Goal: Task Accomplishment & Management: Manage account settings

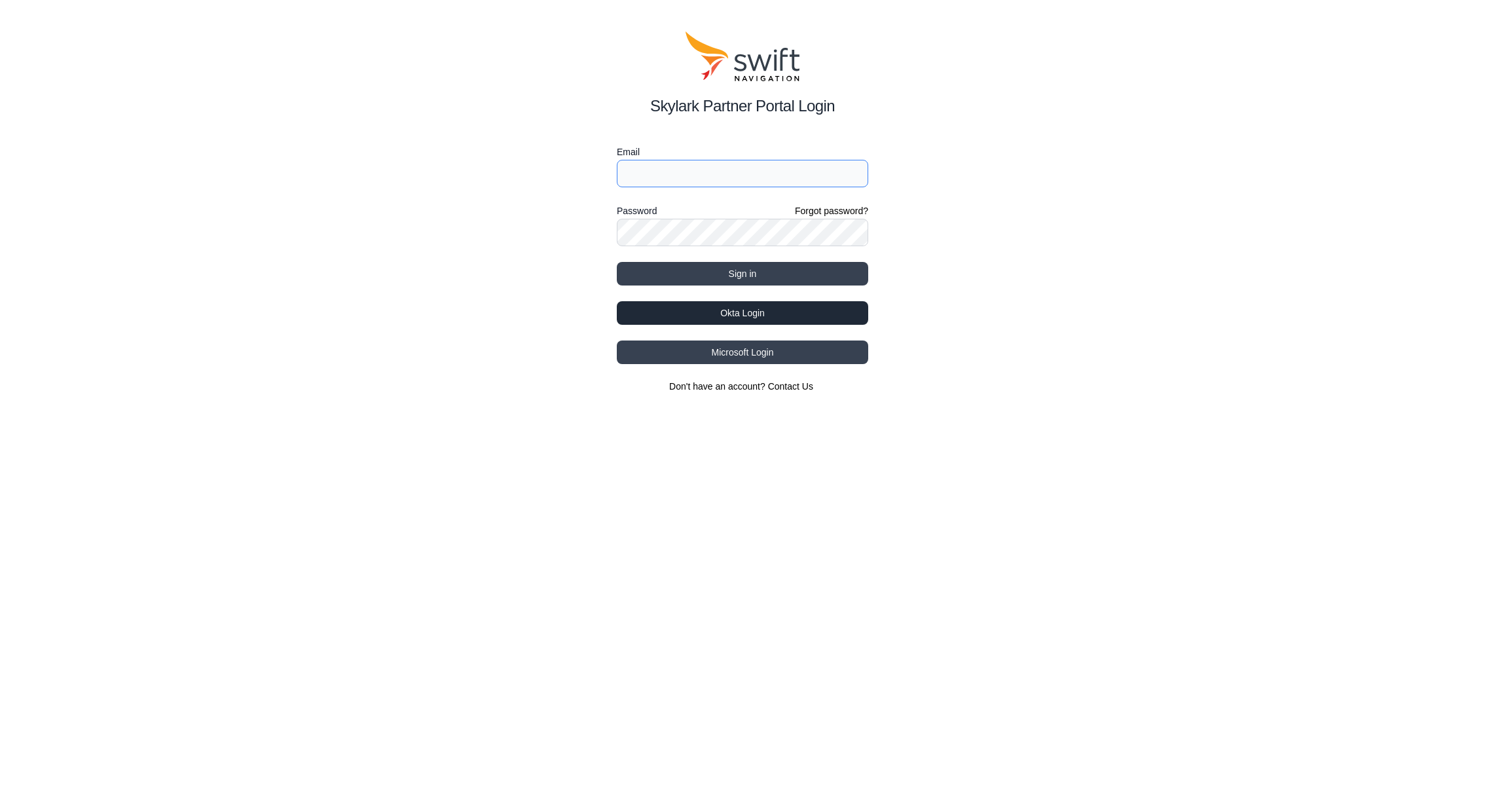
type input "[PERSON_NAME][EMAIL_ADDRESS][PERSON_NAME][DOMAIN_NAME]"
click at [787, 308] on button "Okta Login" at bounding box center [742, 312] width 251 height 24
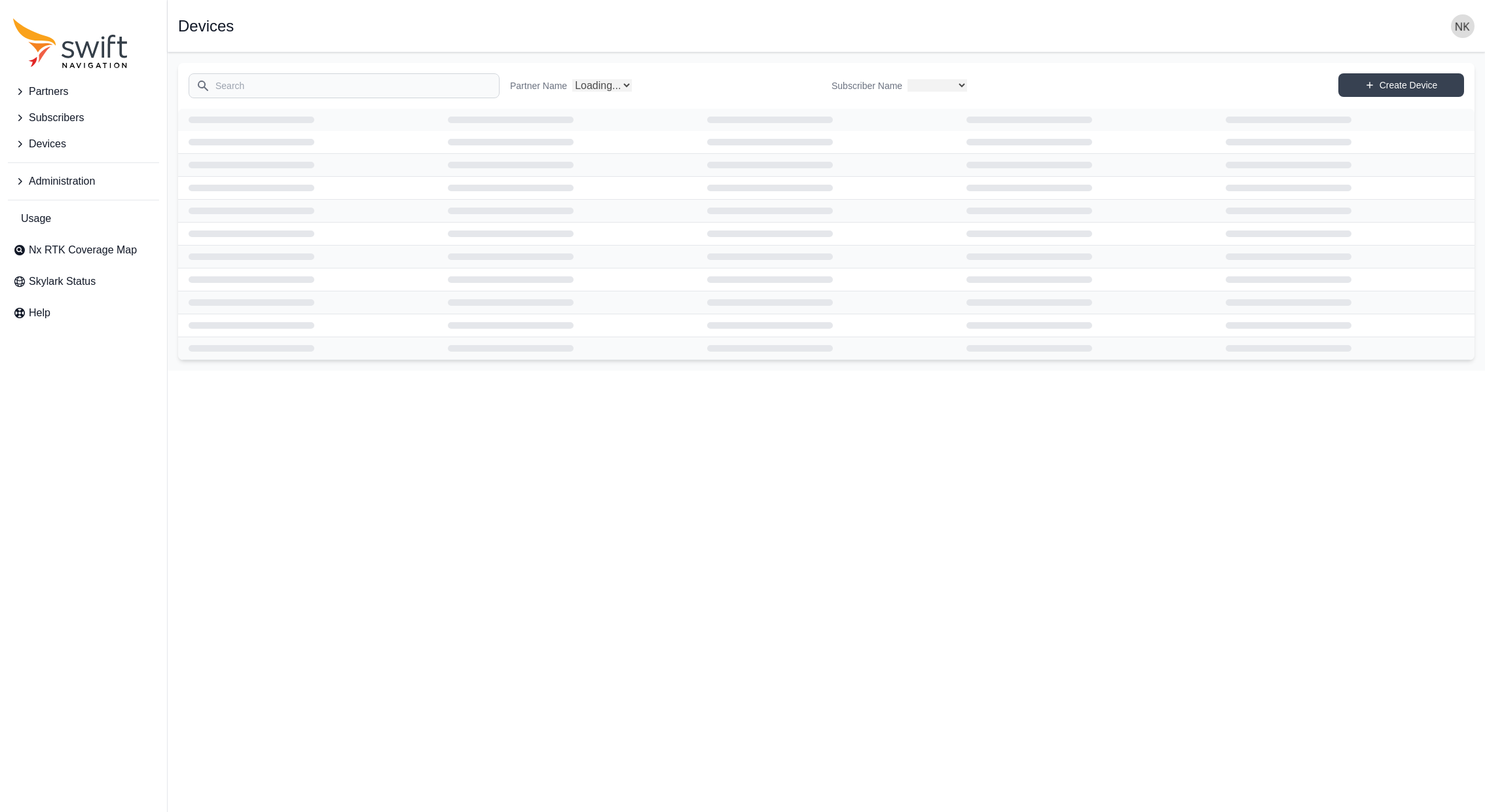
select select
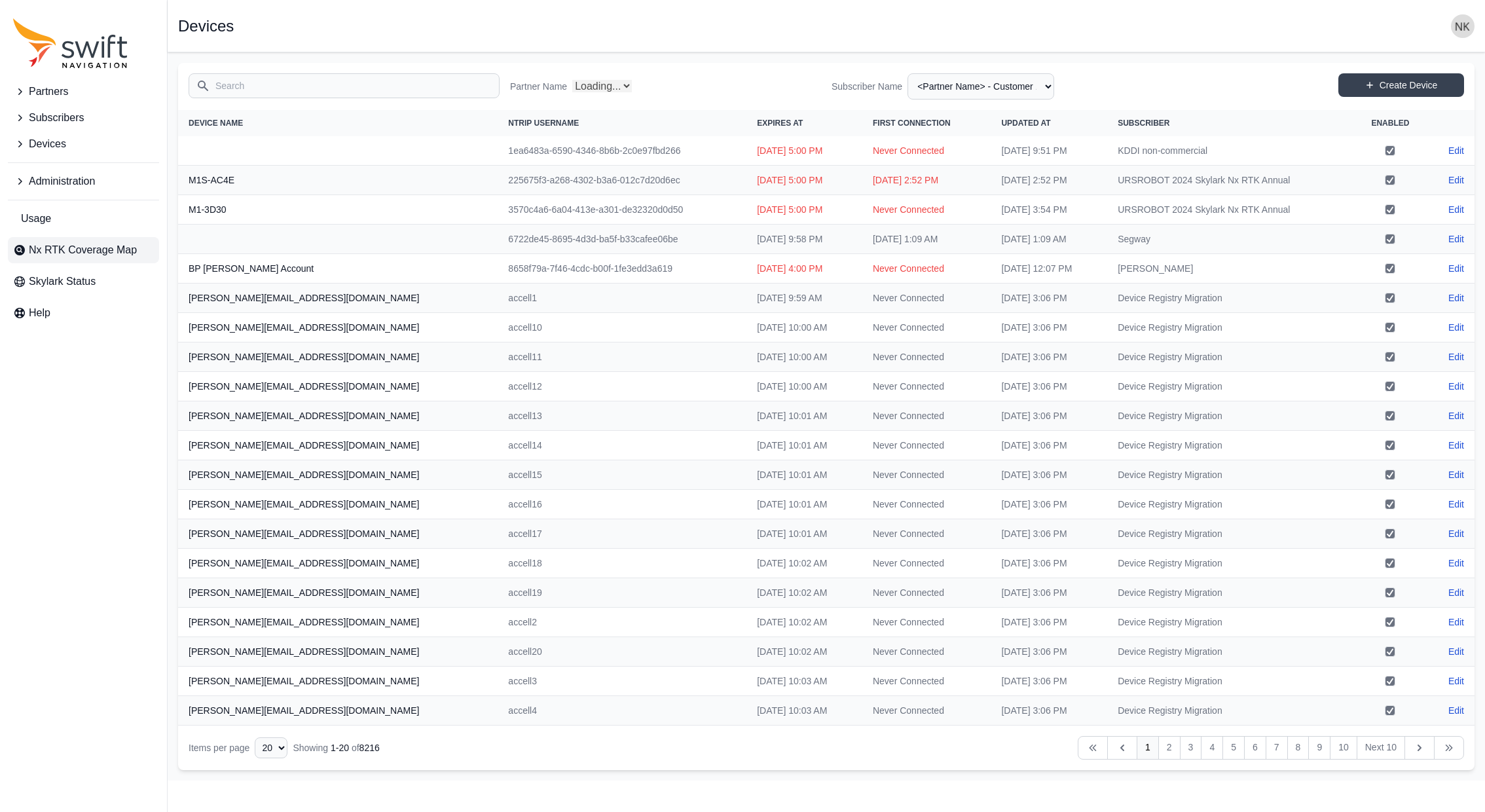
select select "Partner Name"
click at [36, 219] on span "Usage" at bounding box center [35, 218] width 31 height 16
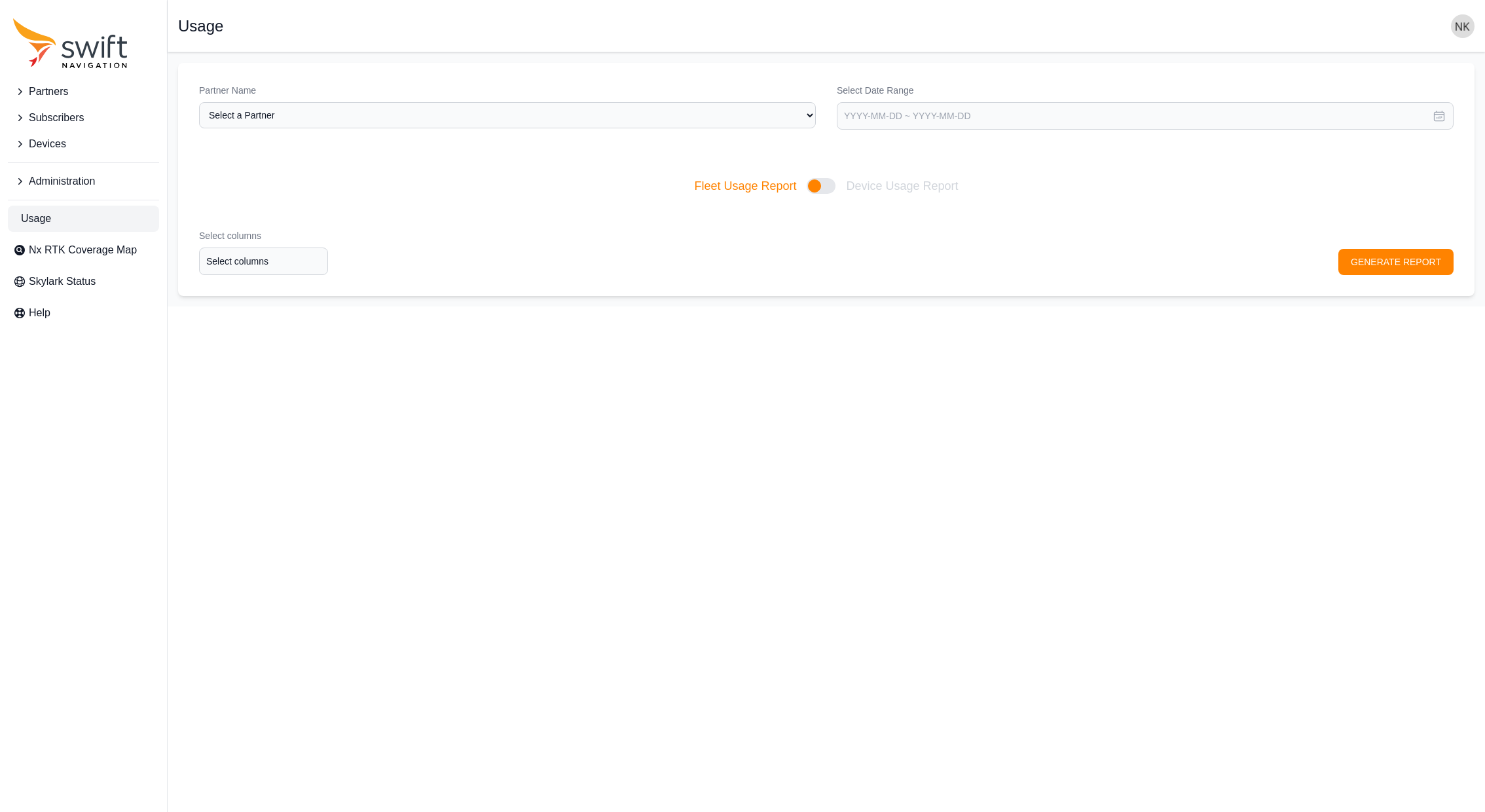
click at [62, 166] on ul "Administration" at bounding box center [83, 178] width 151 height 32
click at [62, 175] on span "Administration" at bounding box center [62, 181] width 66 height 16
click at [52, 285] on link "Users" at bounding box center [83, 294] width 151 height 26
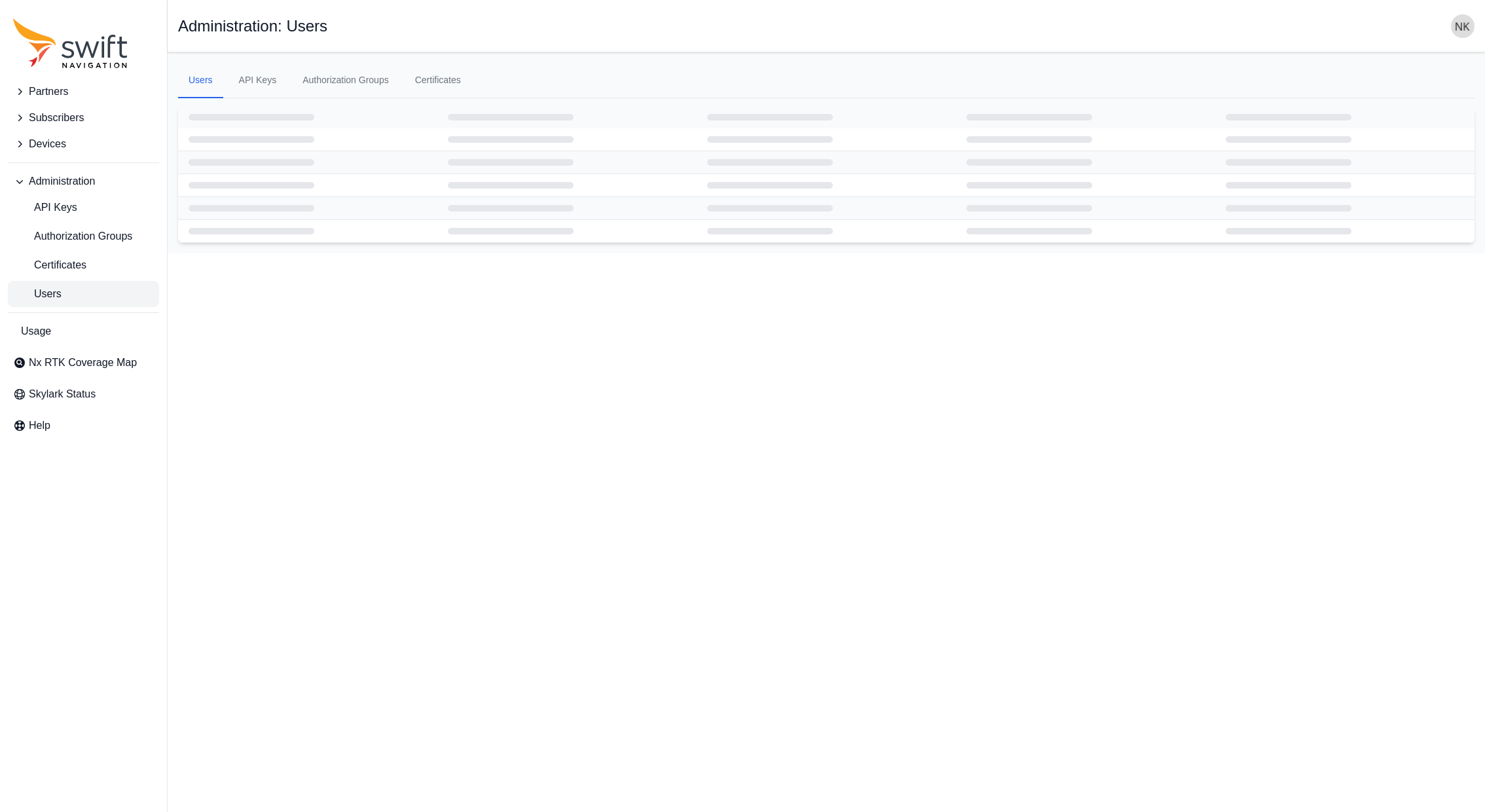
select select "ab3272ce-40d0-4c94-a524-96a758ab755c"
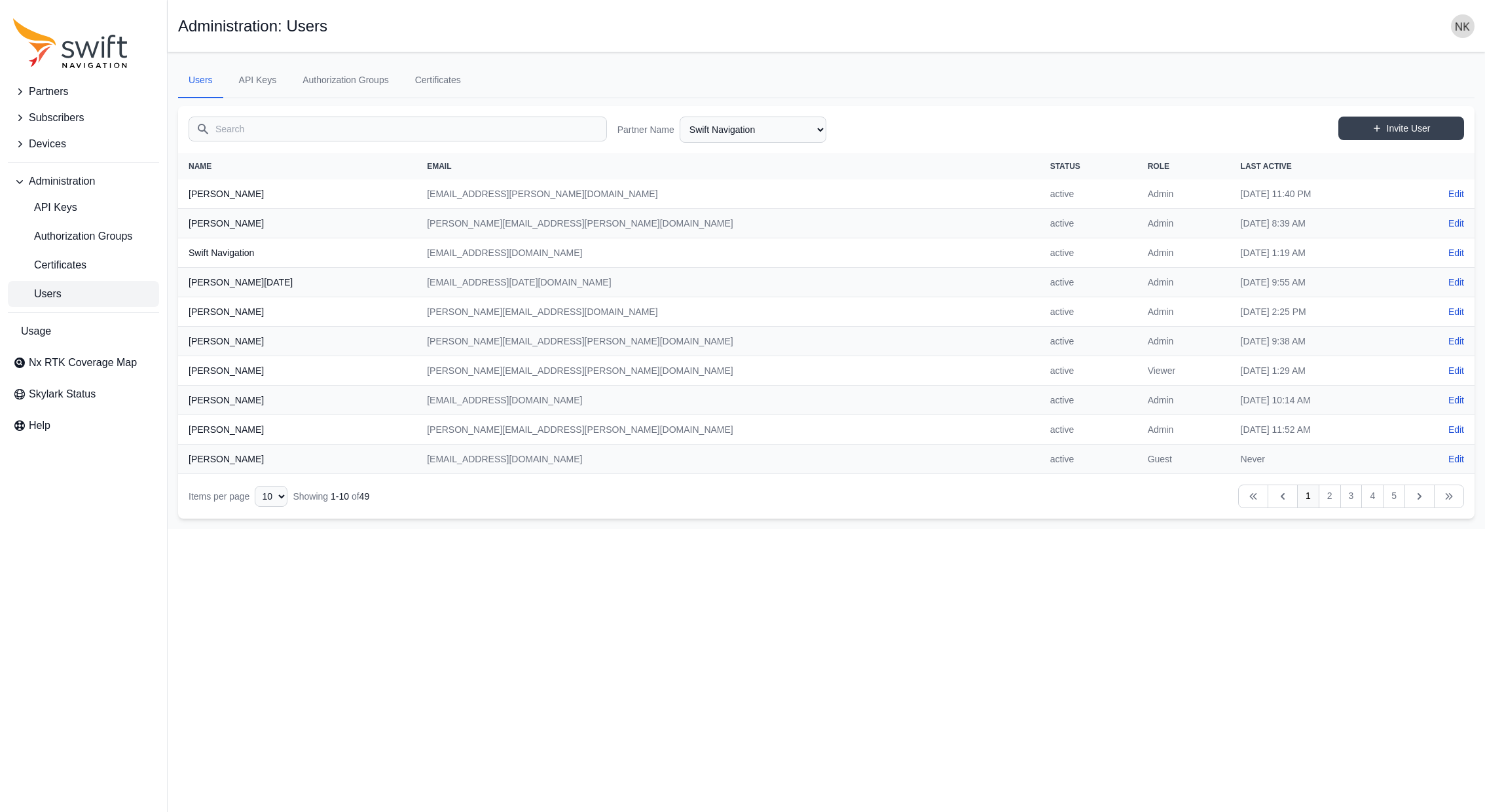
click at [453, 456] on td "rwalston@swift-nav.com" at bounding box center [727, 459] width 623 height 30
click at [1462, 457] on link "Edit" at bounding box center [1456, 459] width 16 height 13
select select "ab3272ce-40d0-4c94-a524-96a758ab755c"
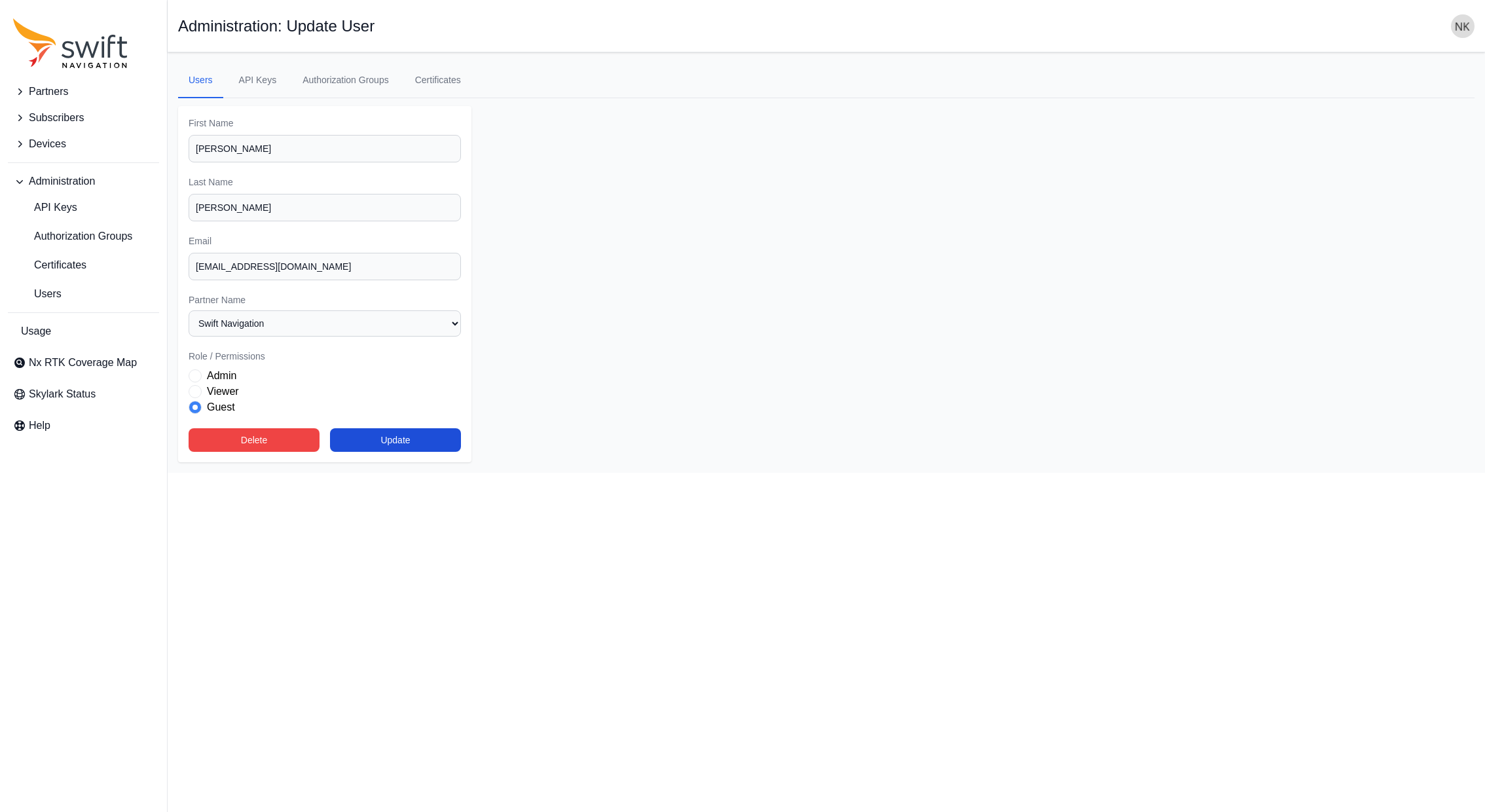
click at [198, 370] on span "Role" at bounding box center [195, 376] width 13 height 13
click at [412, 442] on button "Update" at bounding box center [395, 439] width 131 height 24
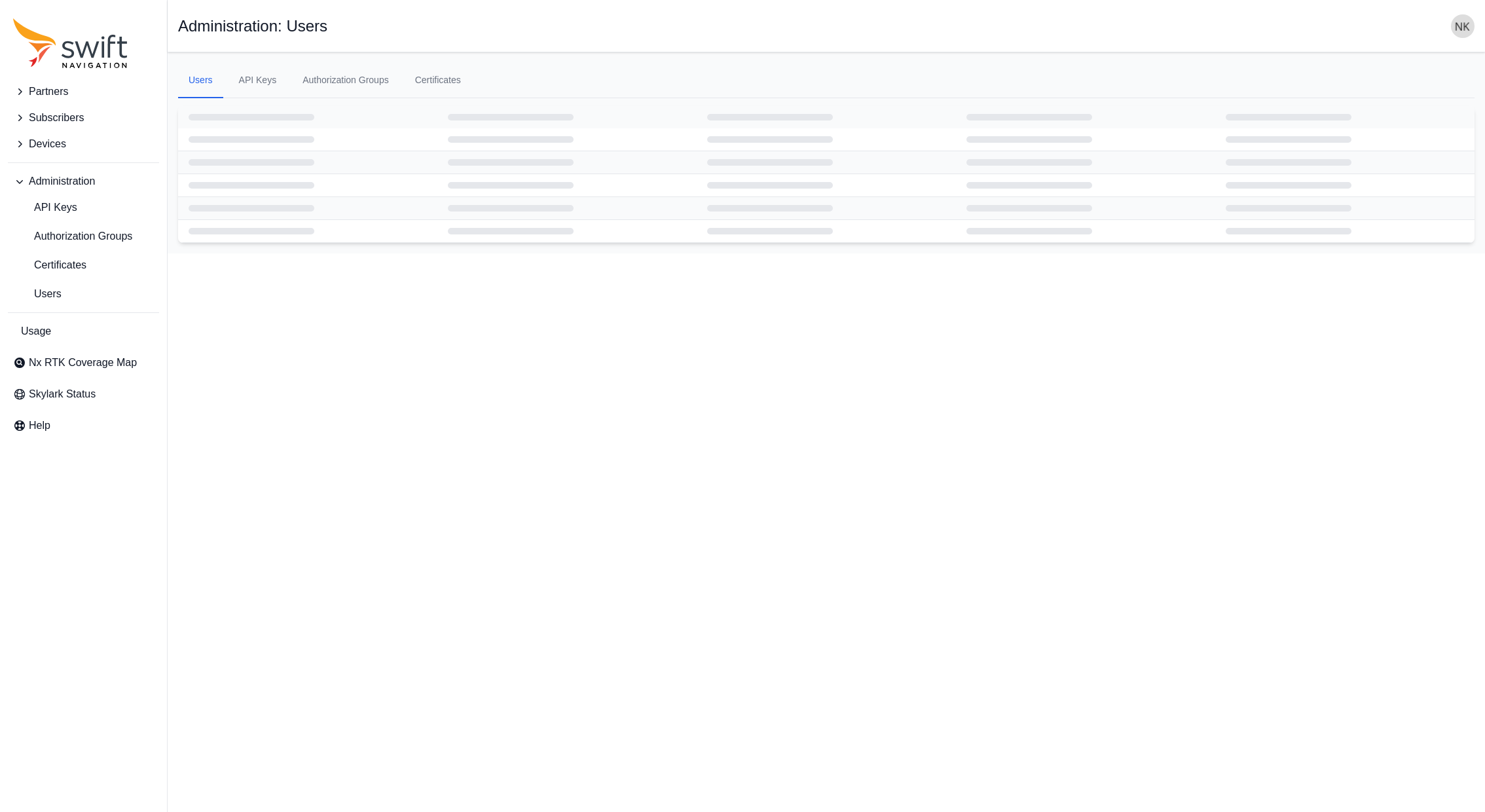
select select "ab3272ce-40d0-4c94-a524-96a758ab755c"
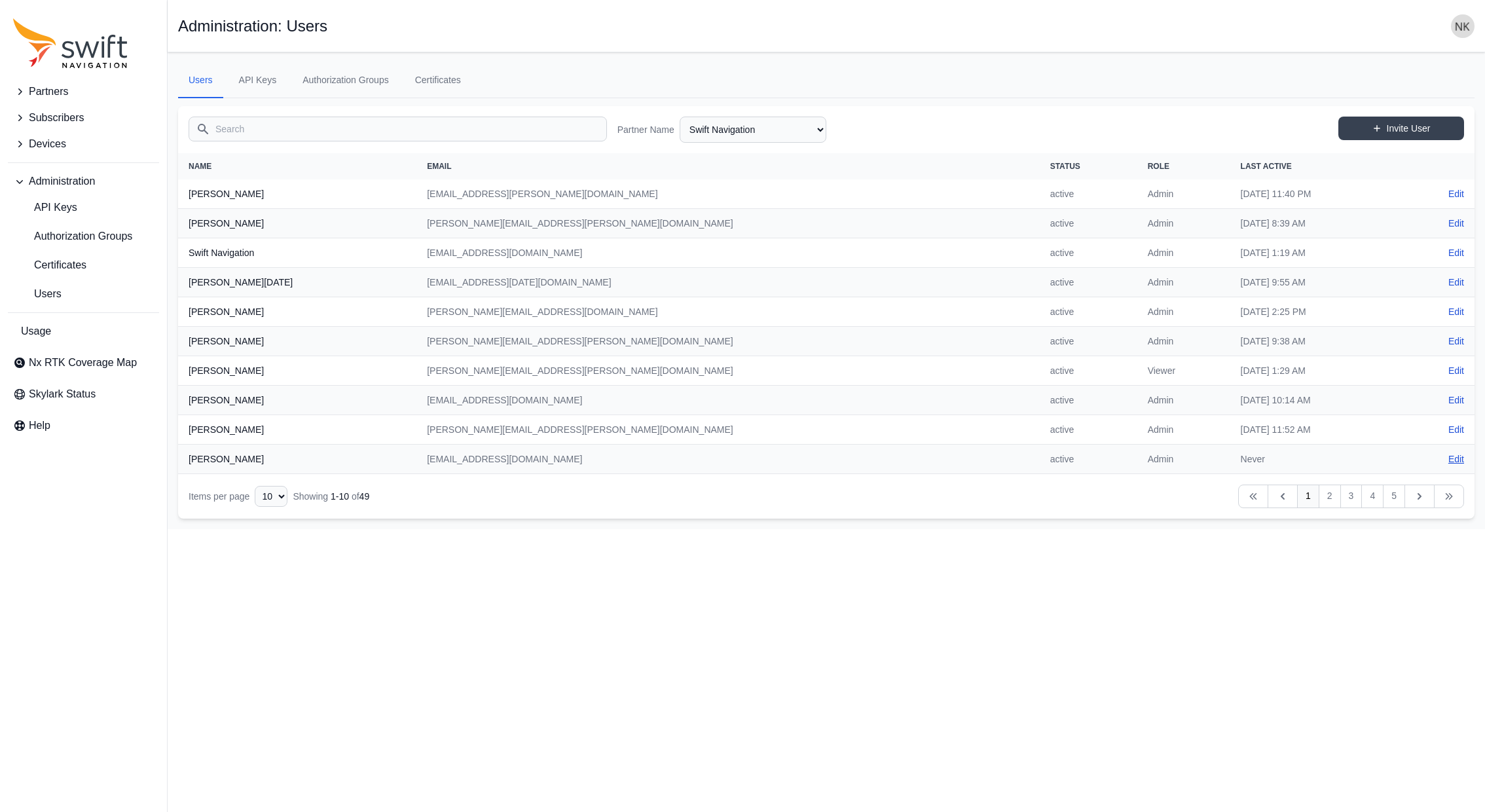
click at [1455, 453] on link "Edit" at bounding box center [1456, 459] width 16 height 13
select select "ab3272ce-40d0-4c94-a524-96a758ab755c"
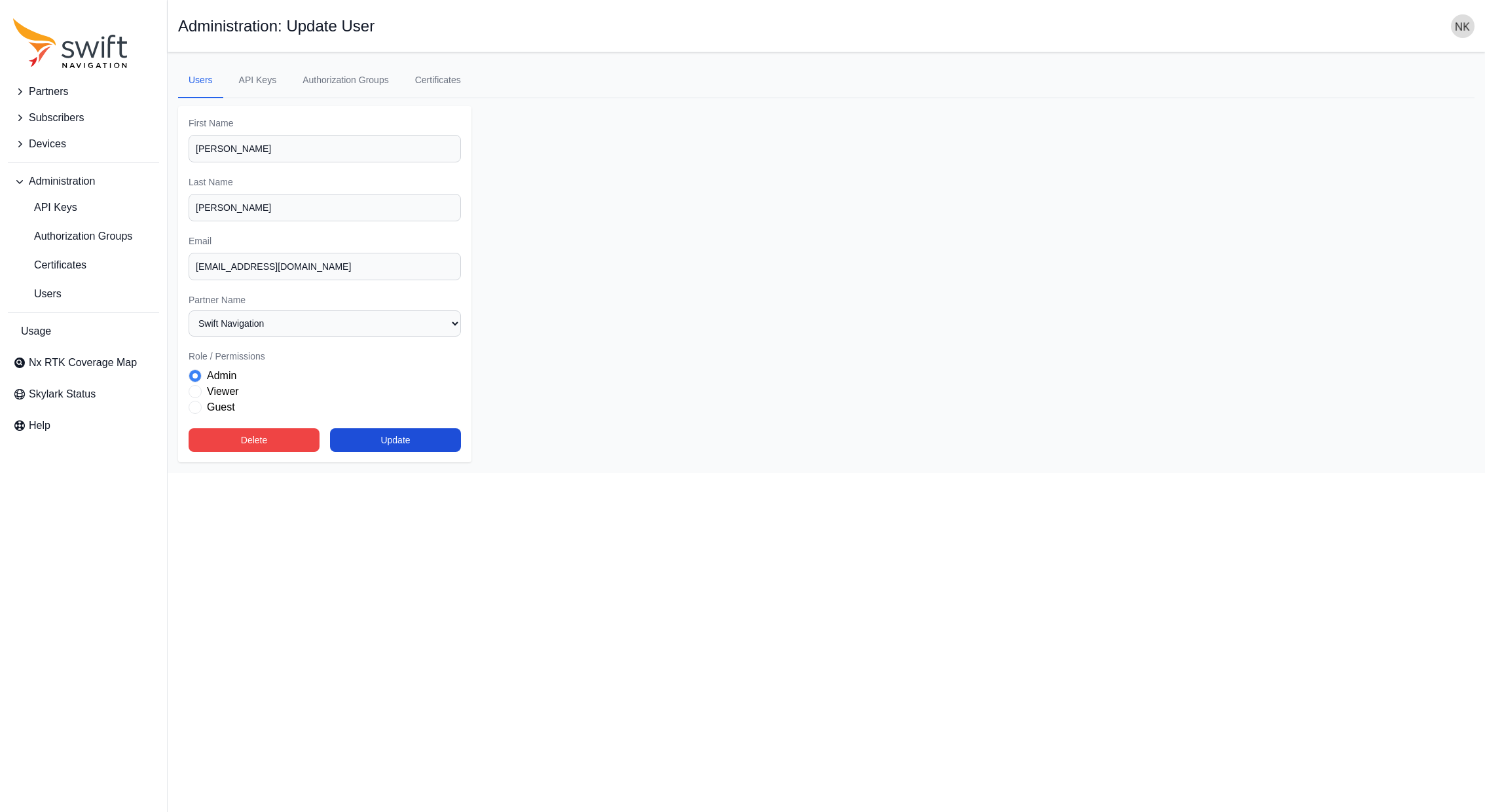
click at [219, 390] on label "Viewer" at bounding box center [223, 391] width 32 height 16
click at [410, 442] on button "Update" at bounding box center [395, 439] width 131 height 24
select select "ab3272ce-40d0-4c94-a524-96a758ab755c"
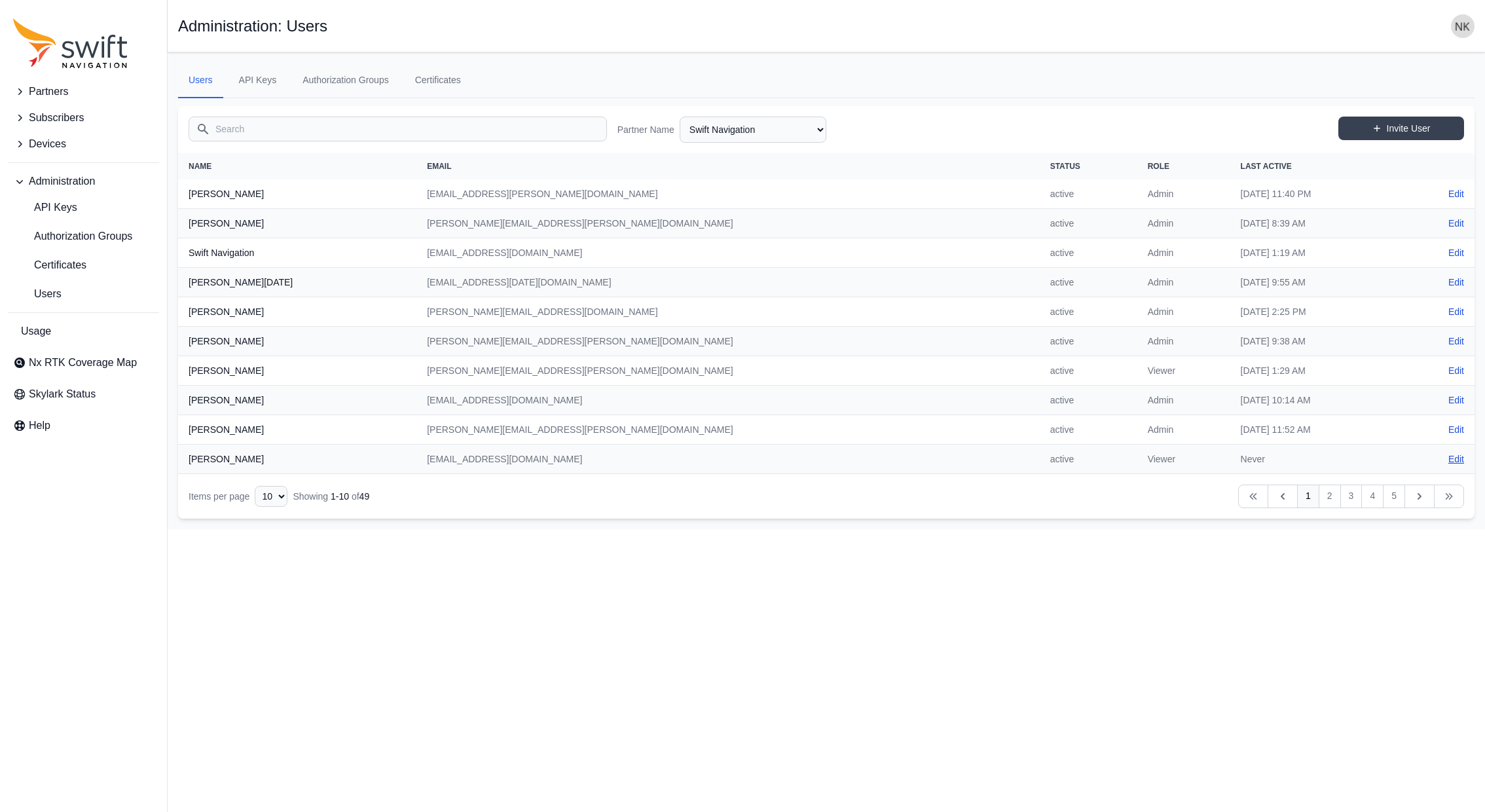
click at [1454, 453] on link "Edit" at bounding box center [1456, 459] width 16 height 13
select select "ab3272ce-40d0-4c94-a524-96a758ab755c"
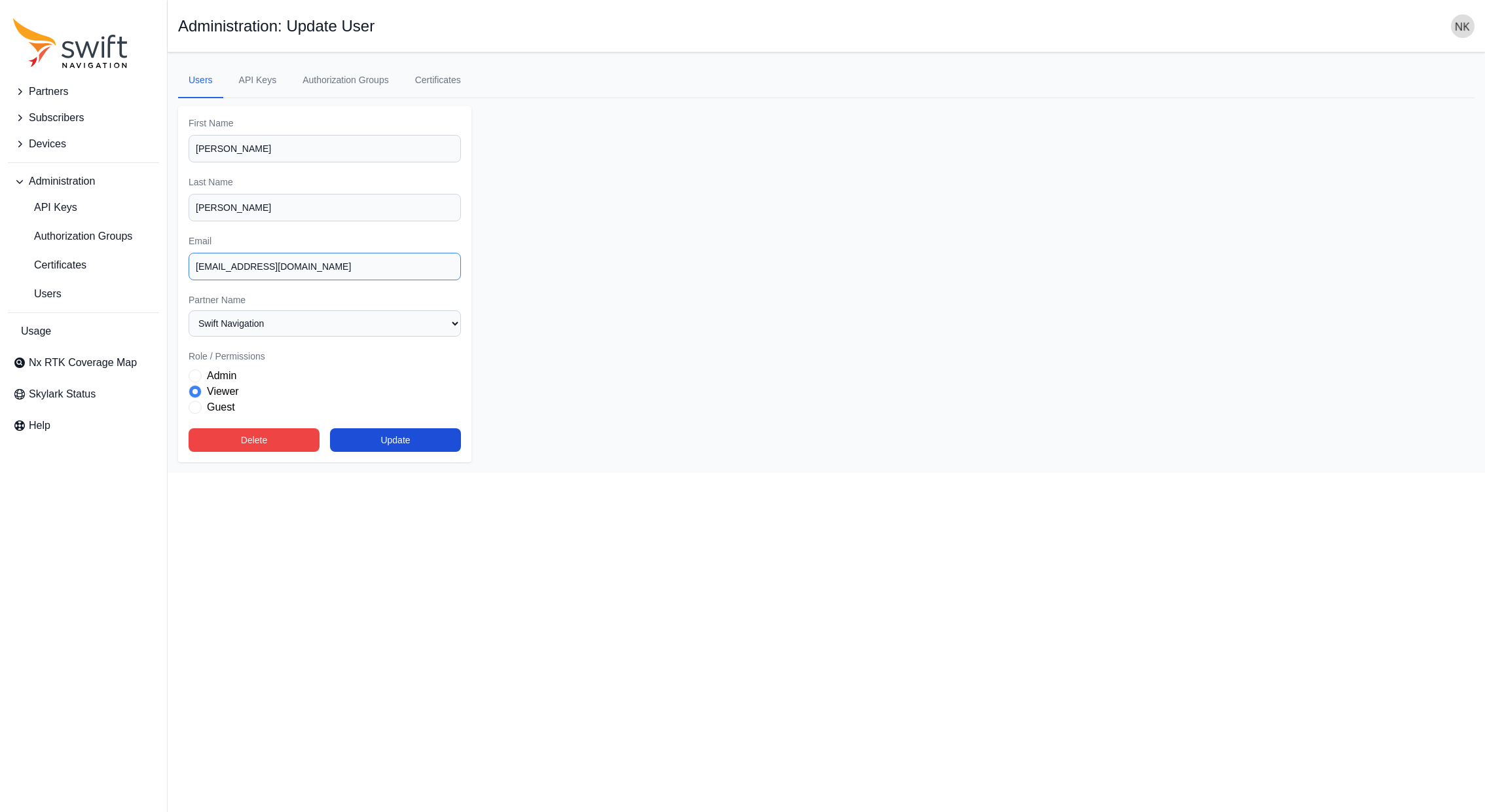
click at [250, 266] on input "rwalston@swift-nav.com" at bounding box center [325, 266] width 272 height 27
click at [258, 438] on button "Delete" at bounding box center [254, 439] width 131 height 24
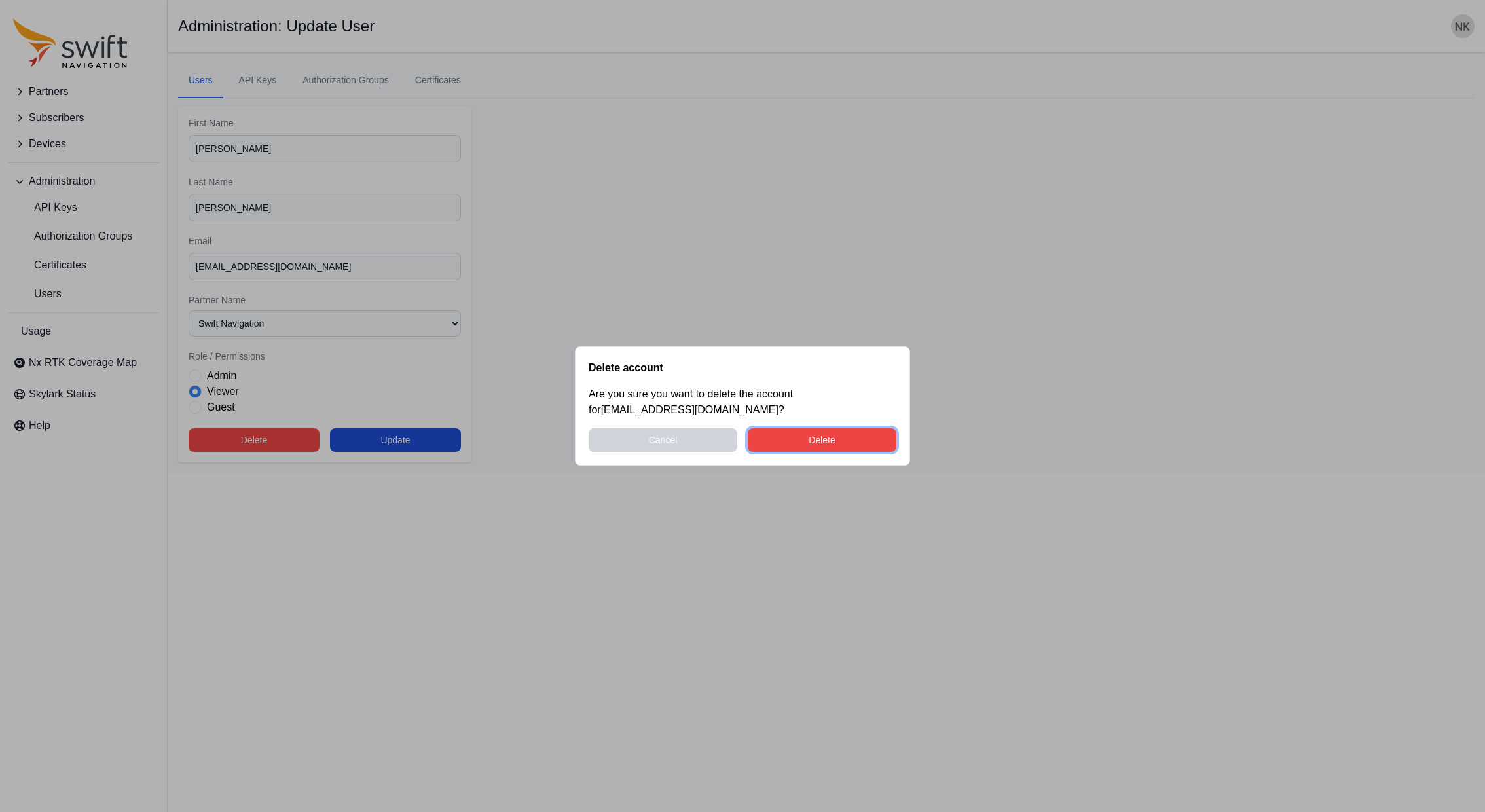
click at [839, 440] on button "Delete" at bounding box center [822, 439] width 148 height 24
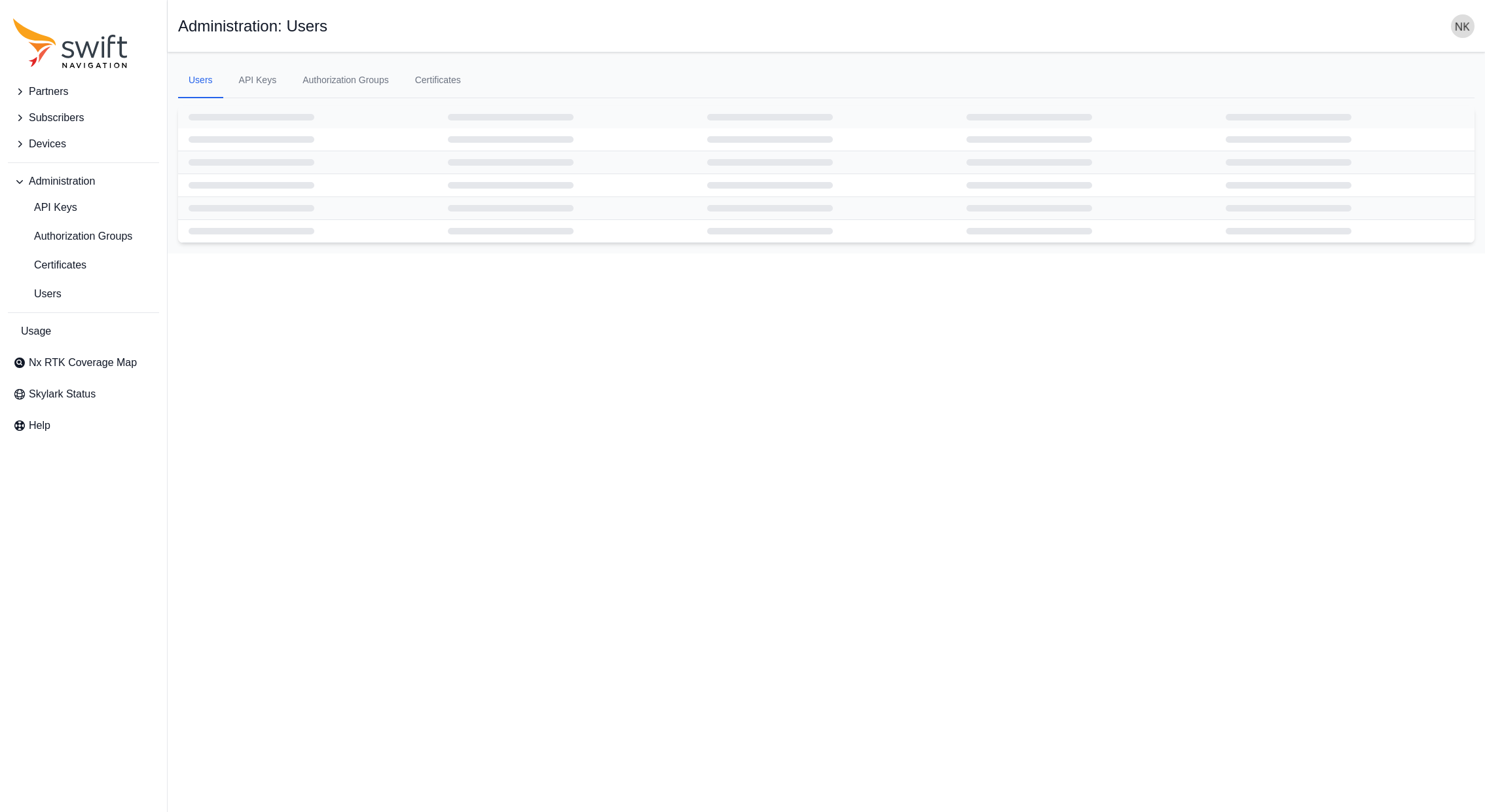
select select "ab3272ce-40d0-4c94-a524-96a758ab755c"
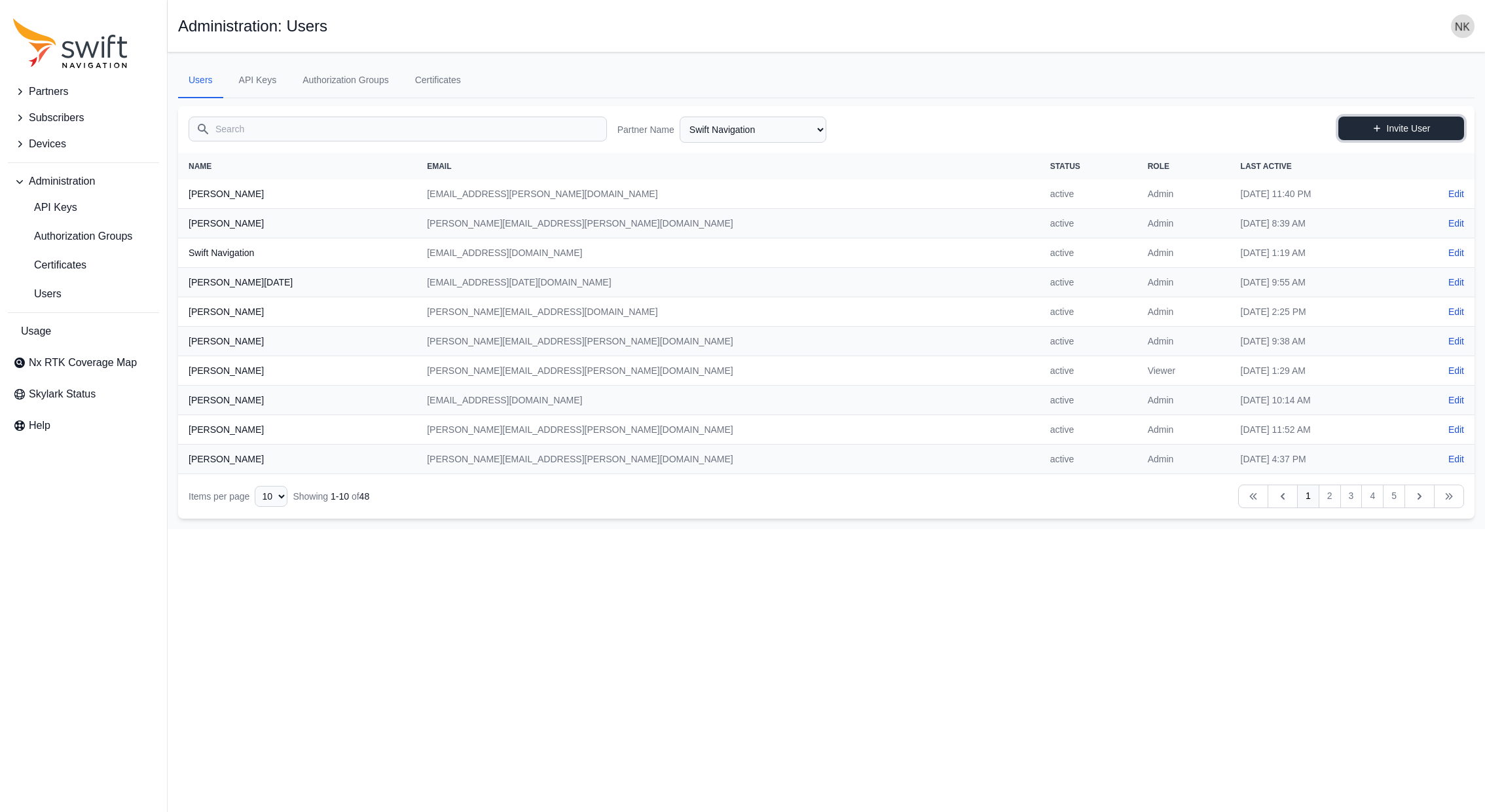
click at [1399, 122] on link "Invite User" at bounding box center [1402, 128] width 126 height 24
select select "ab3272ce-40d0-4c94-a524-96a758ab755c"
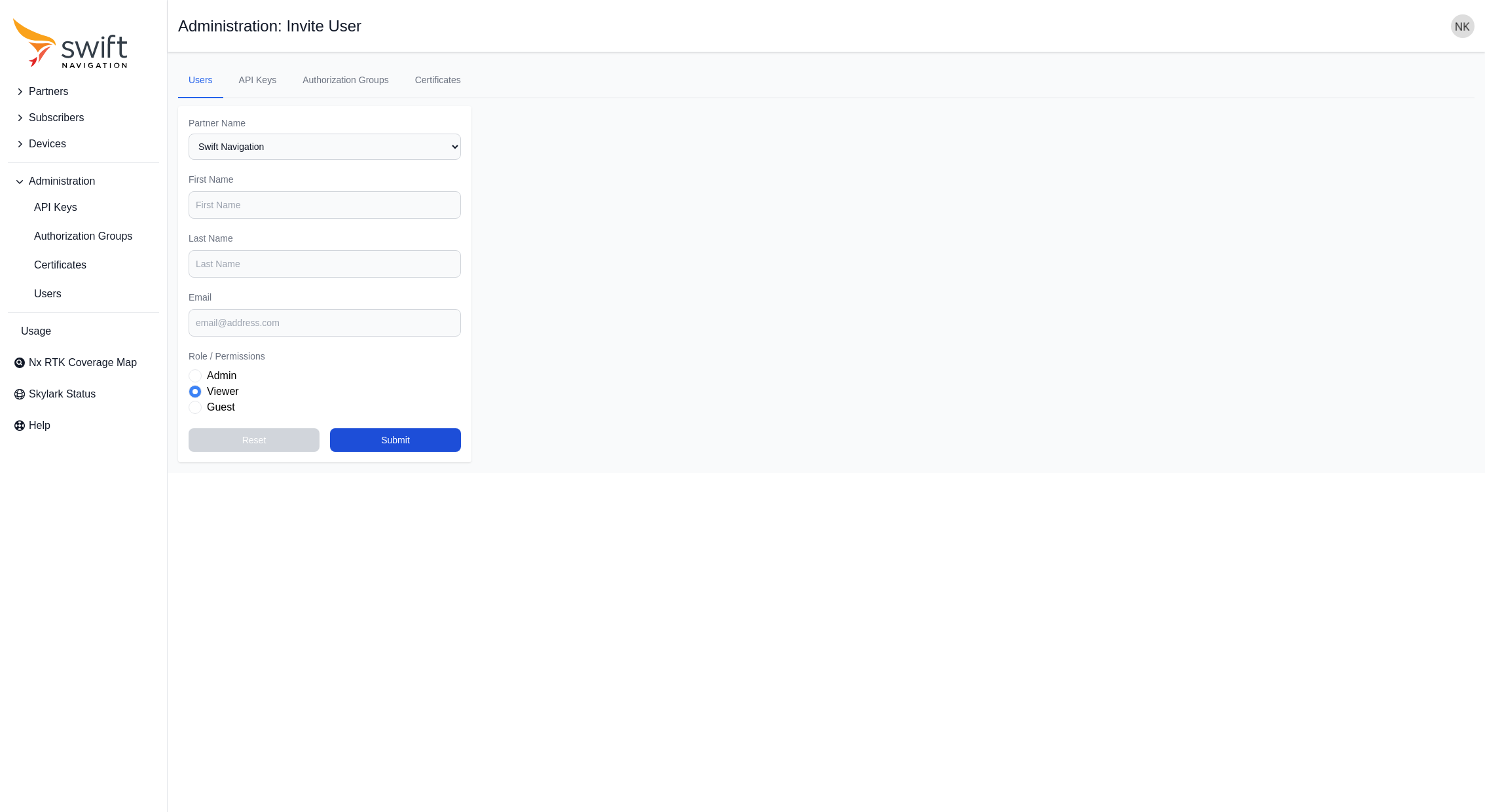
click at [304, 132] on div "Partner Name Select a Partner AlpsAlpine Asensing Bad Elf Bench Mark Equipment …" at bounding box center [325, 138] width 272 height 43
click at [303, 151] on select "Select a Partner AlpsAlpine Asensing Bad Elf Bench Mark Equipment & Supplies In…" at bounding box center [325, 147] width 272 height 26
click at [241, 211] on input "First Name" at bounding box center [325, 204] width 272 height 27
type input "Randy"
click at [234, 269] on input "Last Name" at bounding box center [325, 263] width 272 height 27
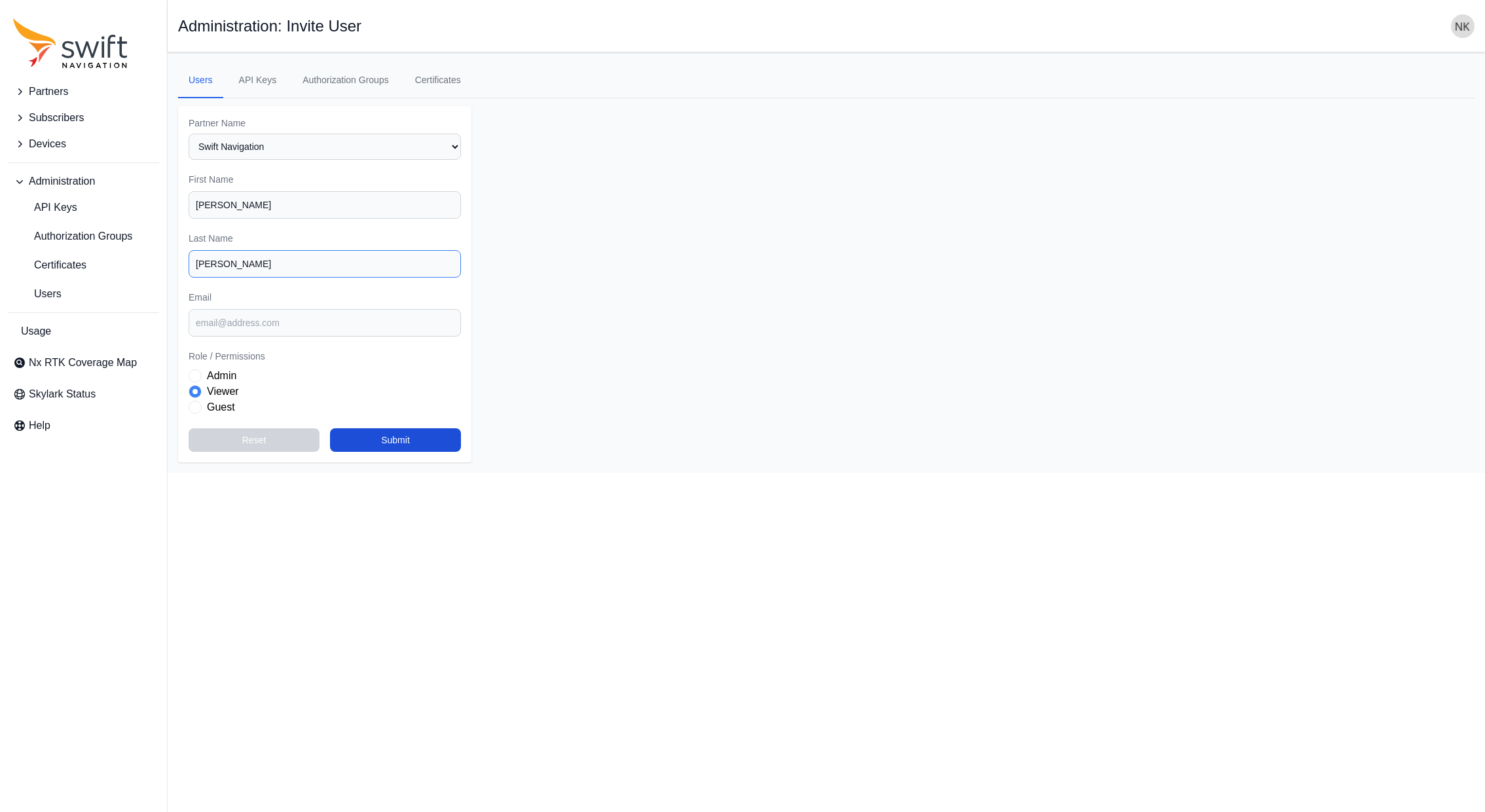
type input "Walston"
click at [232, 317] on input "Email" at bounding box center [325, 322] width 272 height 27
paste input "rwalston@swift-nav.com"
type input "rwalston@swift-nav.com"
click at [410, 440] on button "Submit" at bounding box center [395, 439] width 131 height 24
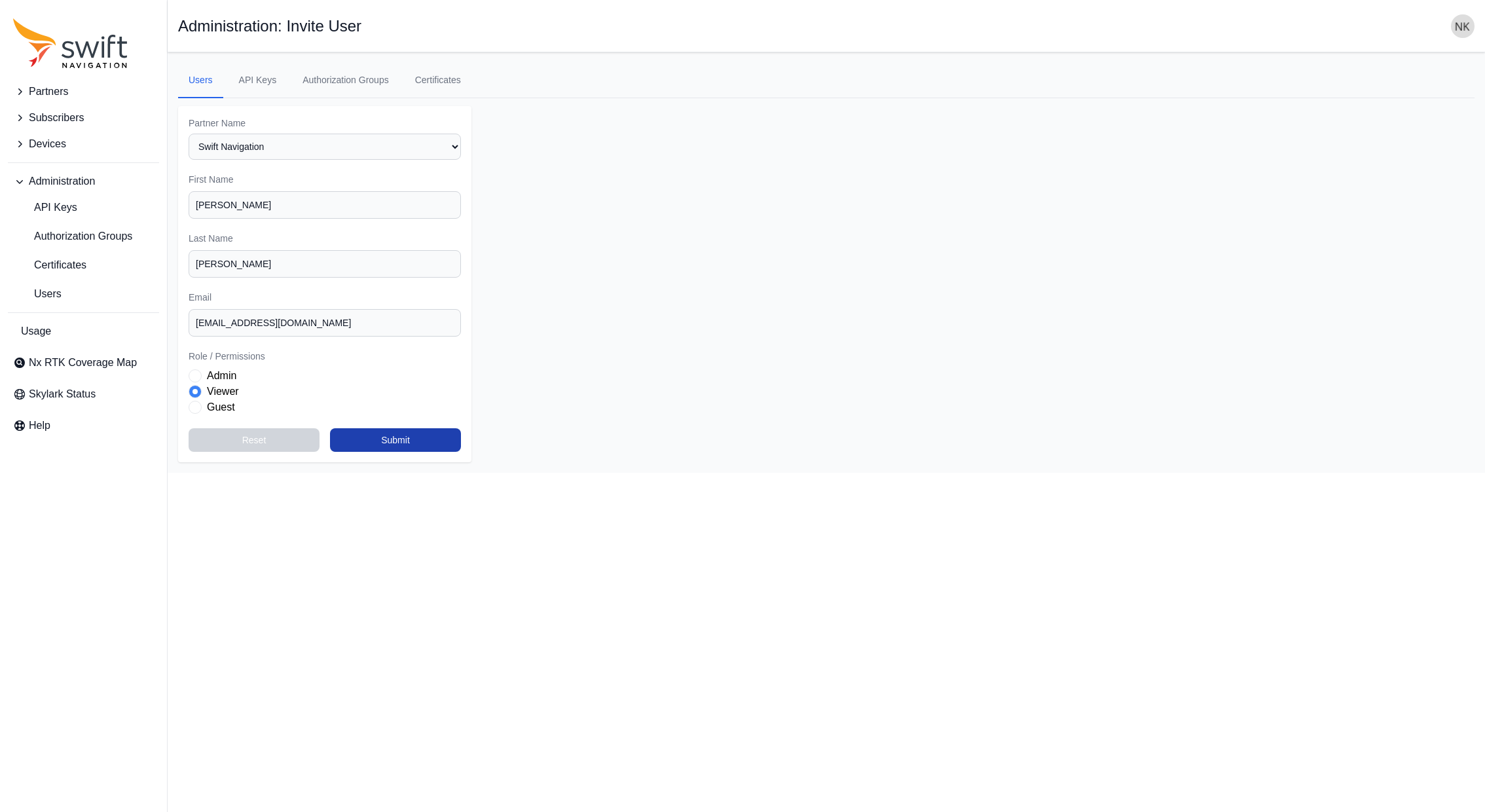
select select "ab3272ce-40d0-4c94-a524-96a758ab755c"
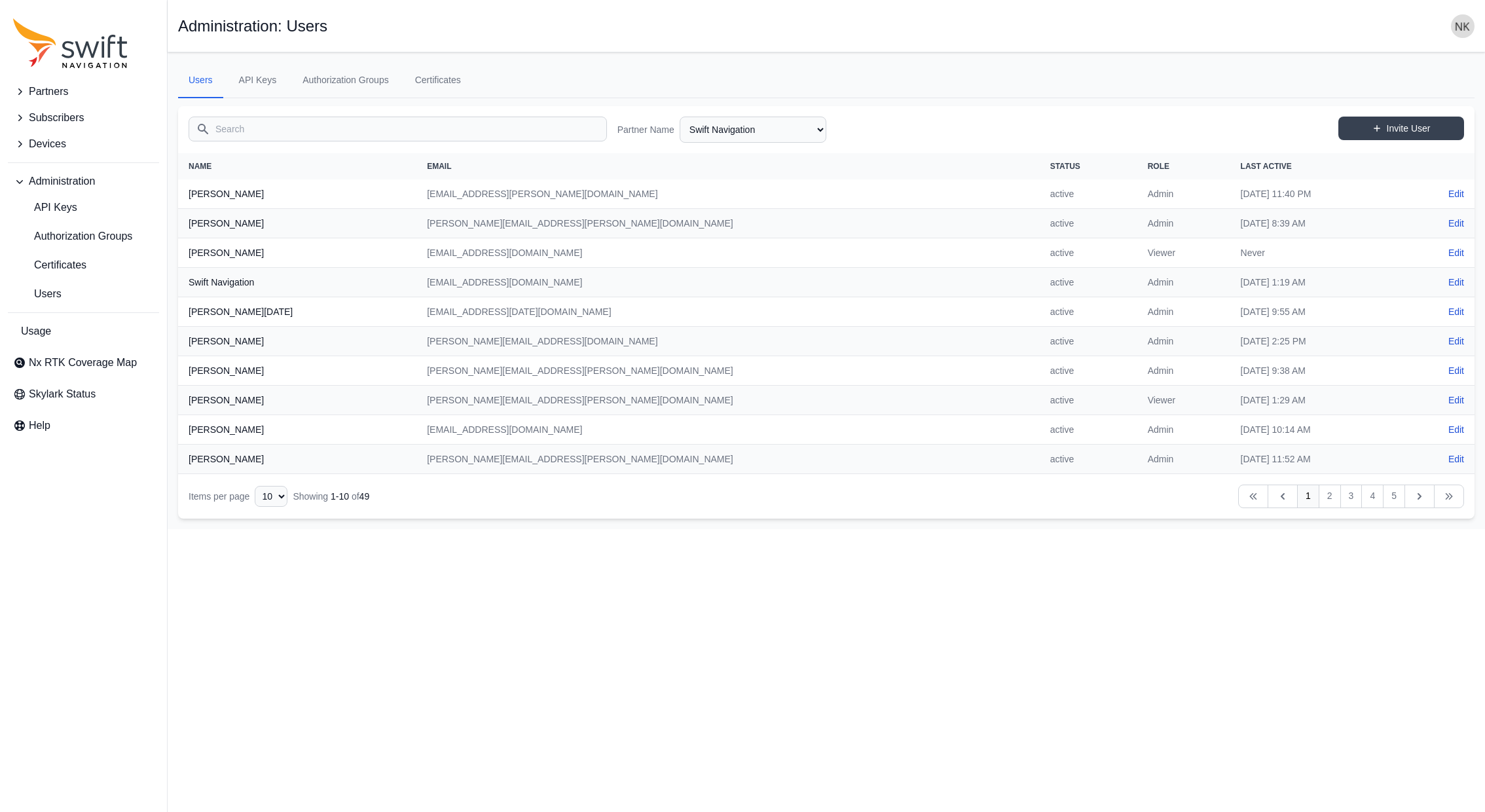
click at [1461, 42] on nav "Open sidebar Administration: Users" at bounding box center [826, 26] width 1318 height 53
click at [1462, 30] on img "button" at bounding box center [1463, 26] width 24 height 24
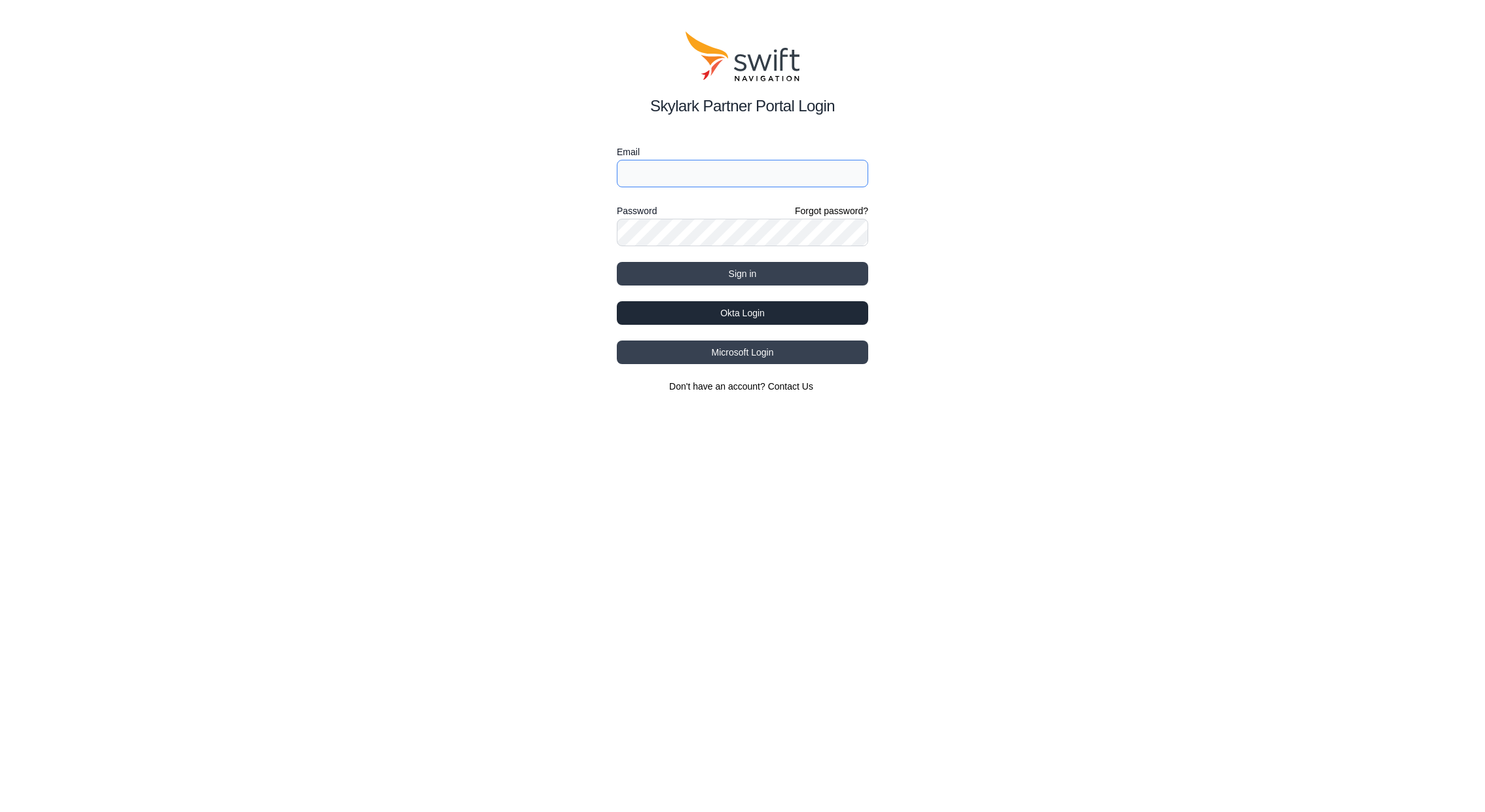
type input "[PERSON_NAME][EMAIL_ADDRESS][PERSON_NAME][DOMAIN_NAME]"
click at [764, 315] on button "Okta Login" at bounding box center [742, 312] width 251 height 24
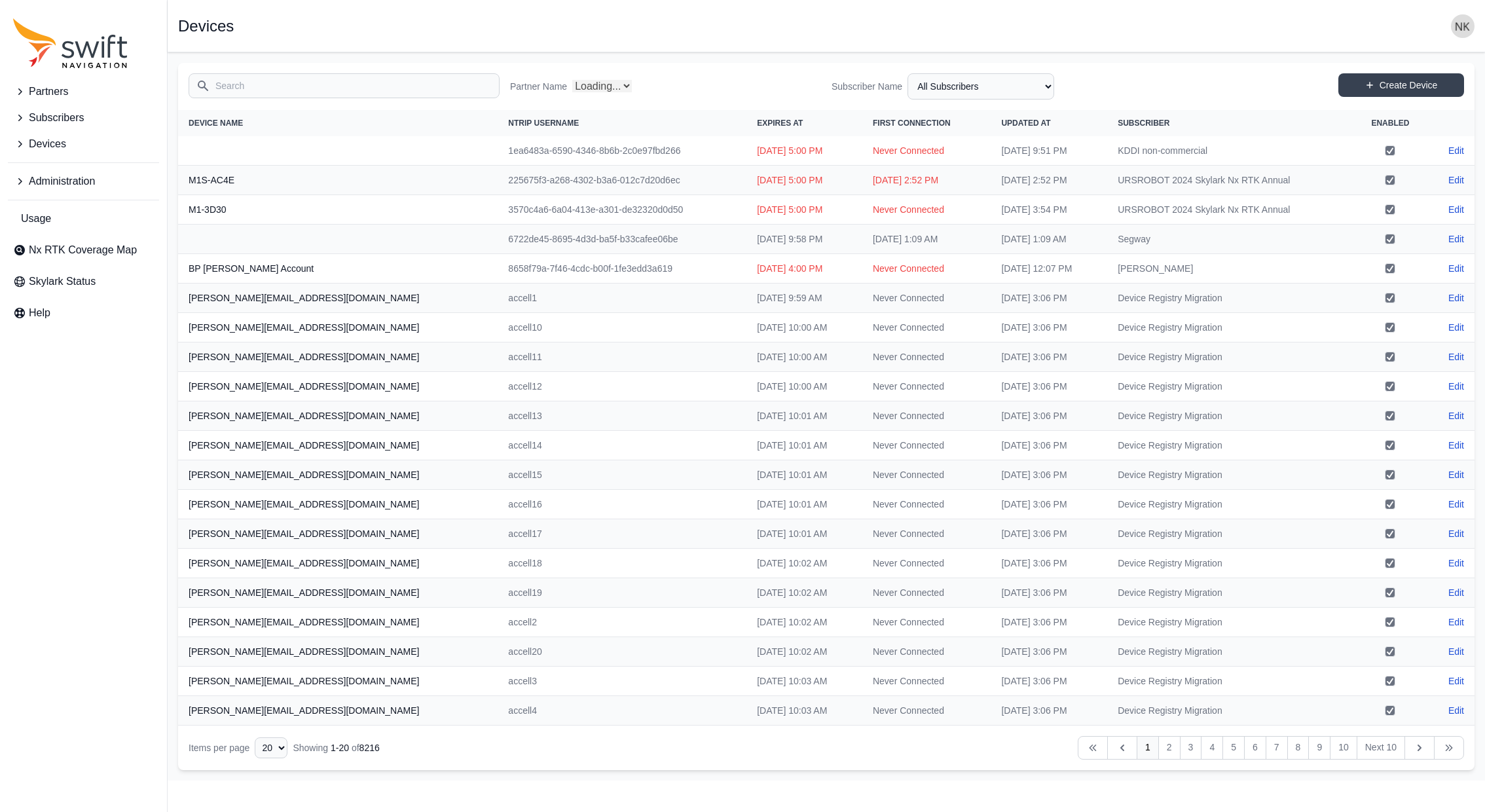
select select "Partner Name"
